Goal: Task Accomplishment & Management: Complete application form

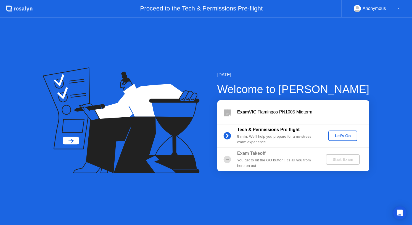
click at [343, 135] on div "Let's Go" at bounding box center [342, 136] width 25 height 4
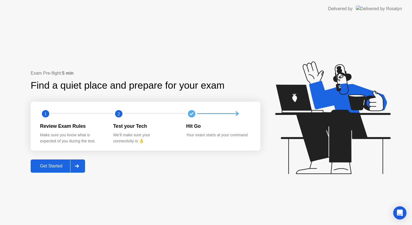
click at [60, 167] on div "Get Started" at bounding box center [51, 166] width 38 height 5
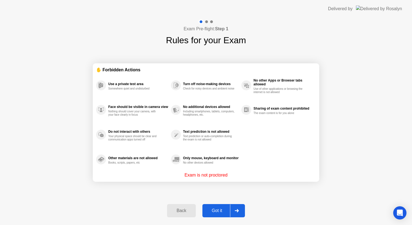
click at [218, 210] on div "Got it" at bounding box center [217, 211] width 26 height 5
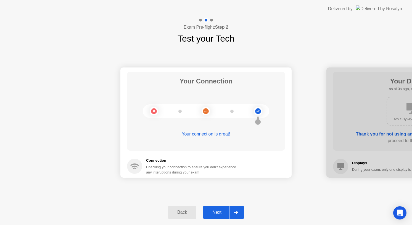
click at [218, 210] on div "Next" at bounding box center [216, 212] width 25 height 5
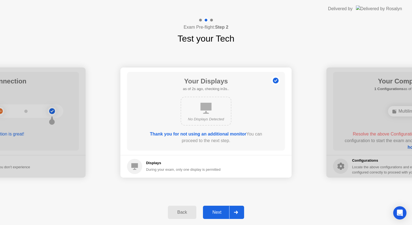
click at [218, 210] on div "Next" at bounding box center [216, 212] width 25 height 5
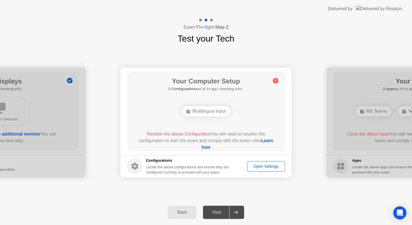
click at [212, 112] on div "Multilingual Input" at bounding box center [206, 111] width 48 height 10
click at [260, 165] on div "Open Settings" at bounding box center [266, 166] width 34 height 4
click at [133, 46] on div "Your Connection Your connection is great! Connection Checking your connection t…" at bounding box center [206, 122] width 412 height 155
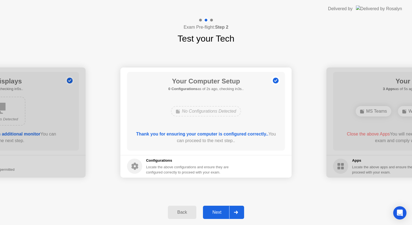
click at [215, 211] on div "Next" at bounding box center [216, 212] width 25 height 5
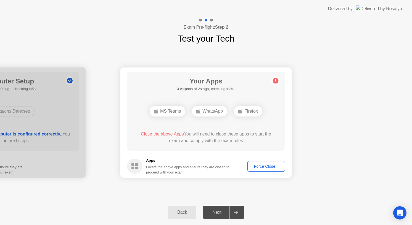
click at [267, 168] on div "Force Close..." at bounding box center [266, 166] width 34 height 4
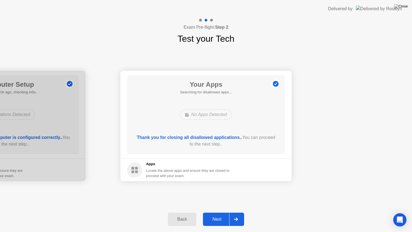
click at [219, 217] on div "Next" at bounding box center [216, 219] width 25 height 5
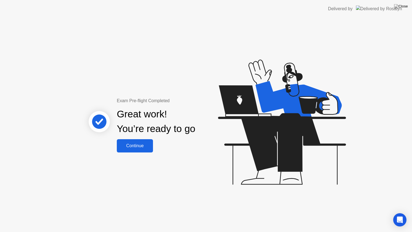
click at [144, 143] on div "Continue" at bounding box center [134, 145] width 33 height 5
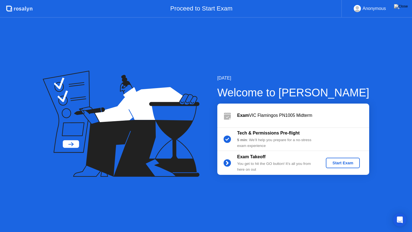
click at [340, 161] on div "Start Exam" at bounding box center [343, 163] width 30 height 4
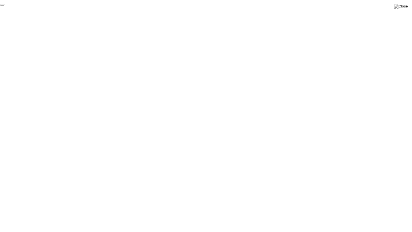
click div "End Proctoring Session"
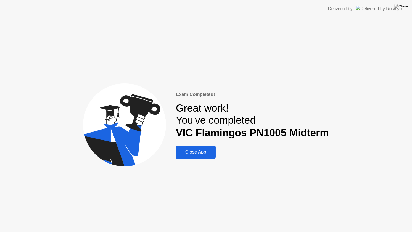
click at [211, 151] on div "Close App" at bounding box center [195, 152] width 36 height 6
